Goal: Task Accomplishment & Management: Manage account settings

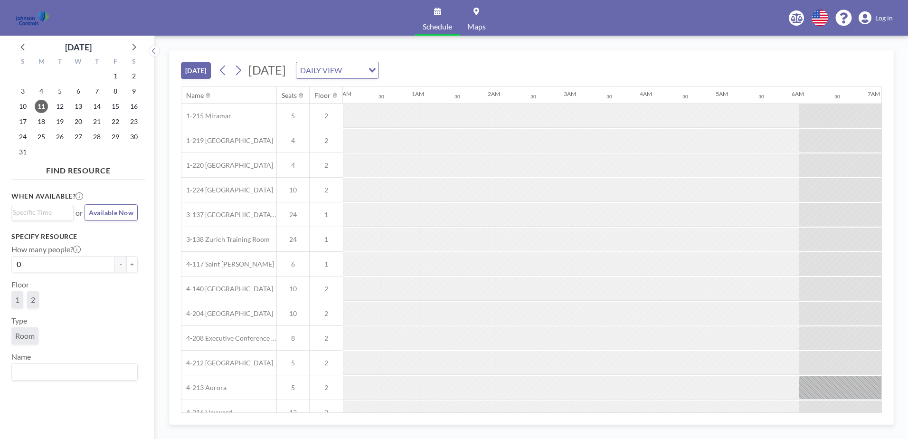
scroll to position [0, 281]
